Goal: Task Accomplishment & Management: Use online tool/utility

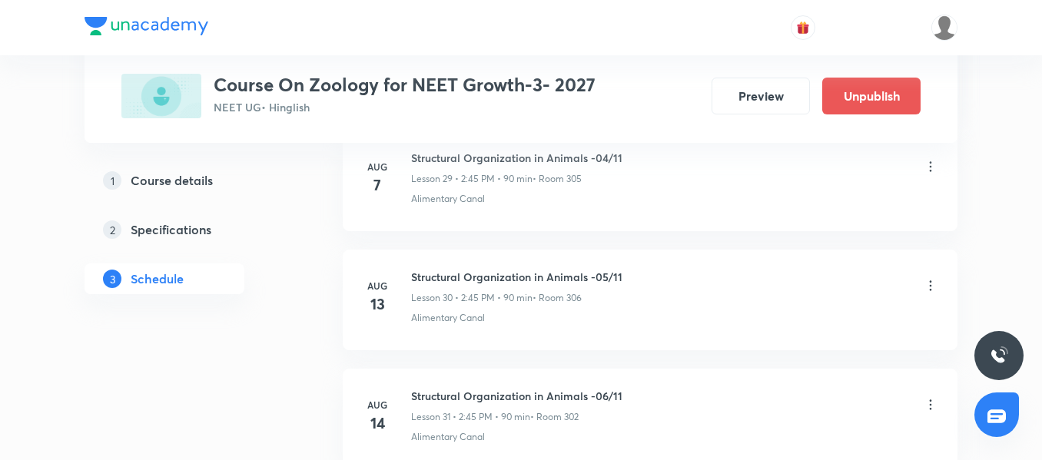
click at [483, 305] on div "Structural Organization in Animals -05/11 Lesson 30 • 2:45 PM • 90 min • Room 3…" at bounding box center [674, 297] width 527 height 56
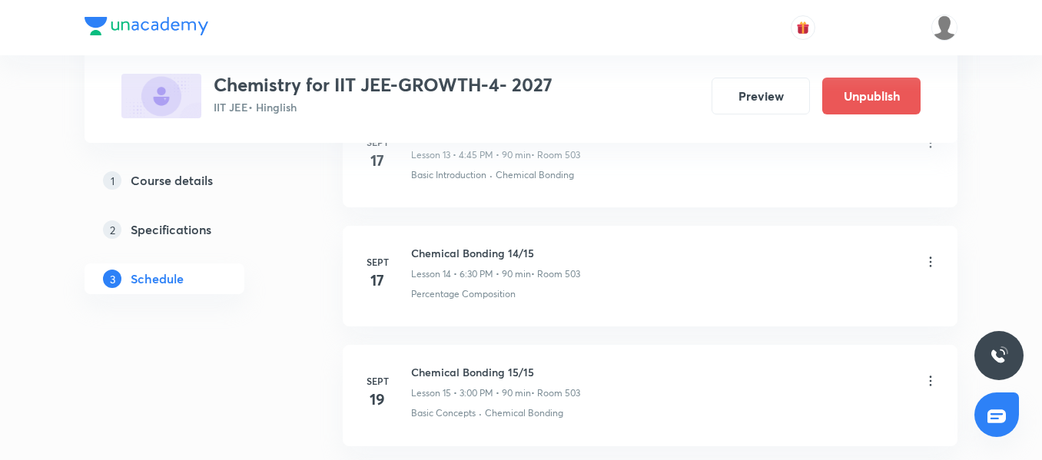
scroll to position [2401, 0]
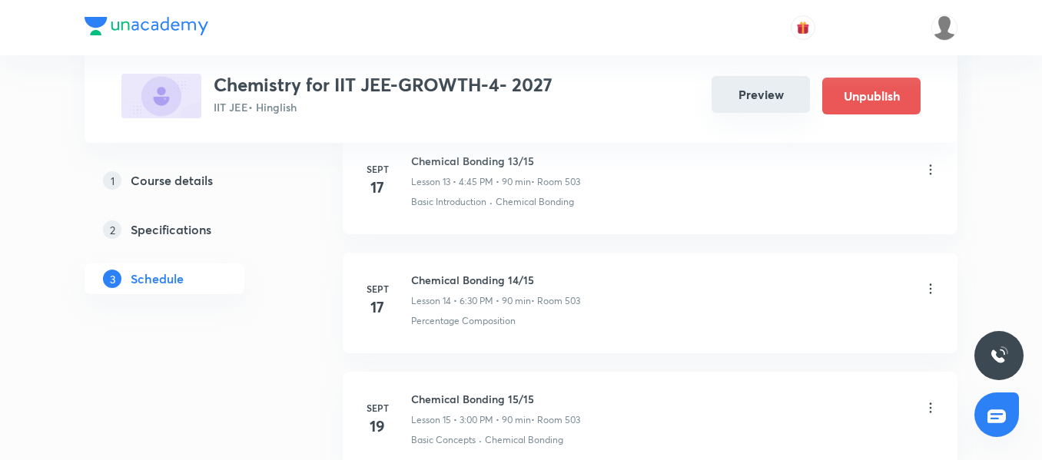
click at [747, 98] on button "Preview" at bounding box center [760, 94] width 98 height 37
